Goal: Task Accomplishment & Management: Manage account settings

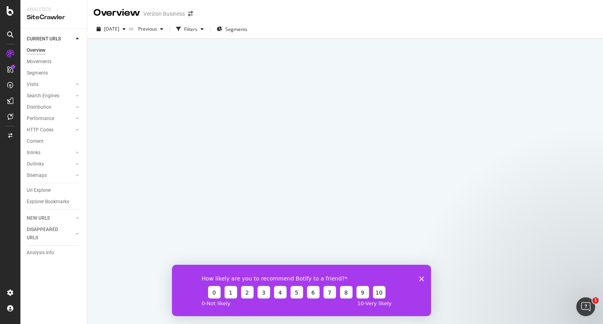
click at [422, 279] on icon "Close survey" at bounding box center [421, 278] width 5 height 5
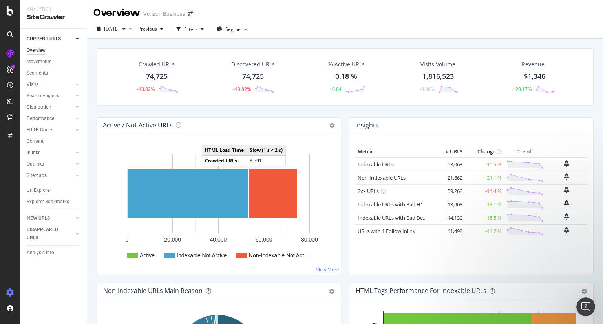
click at [11, 291] on icon at bounding box center [10, 293] width 8 height 8
click at [37, 267] on div "Profile" at bounding box center [44, 265] width 14 height 6
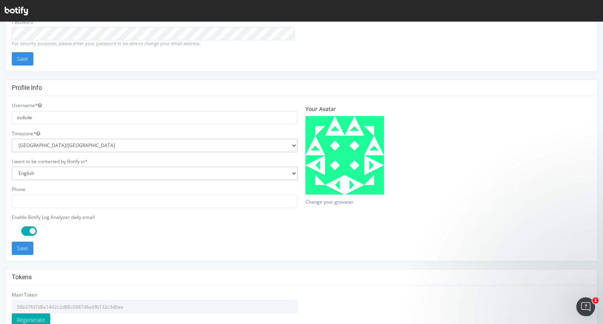
scroll to position [143, 0]
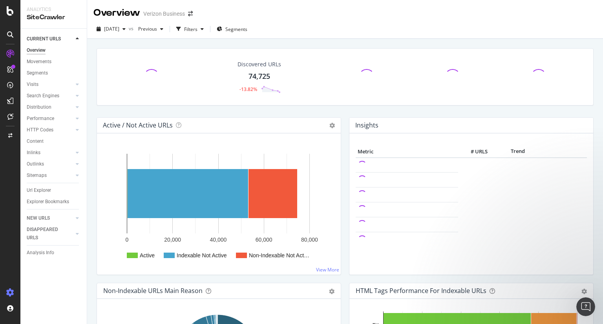
click at [10, 292] on icon at bounding box center [10, 293] width 8 height 8
